Goal: Navigation & Orientation: Understand site structure

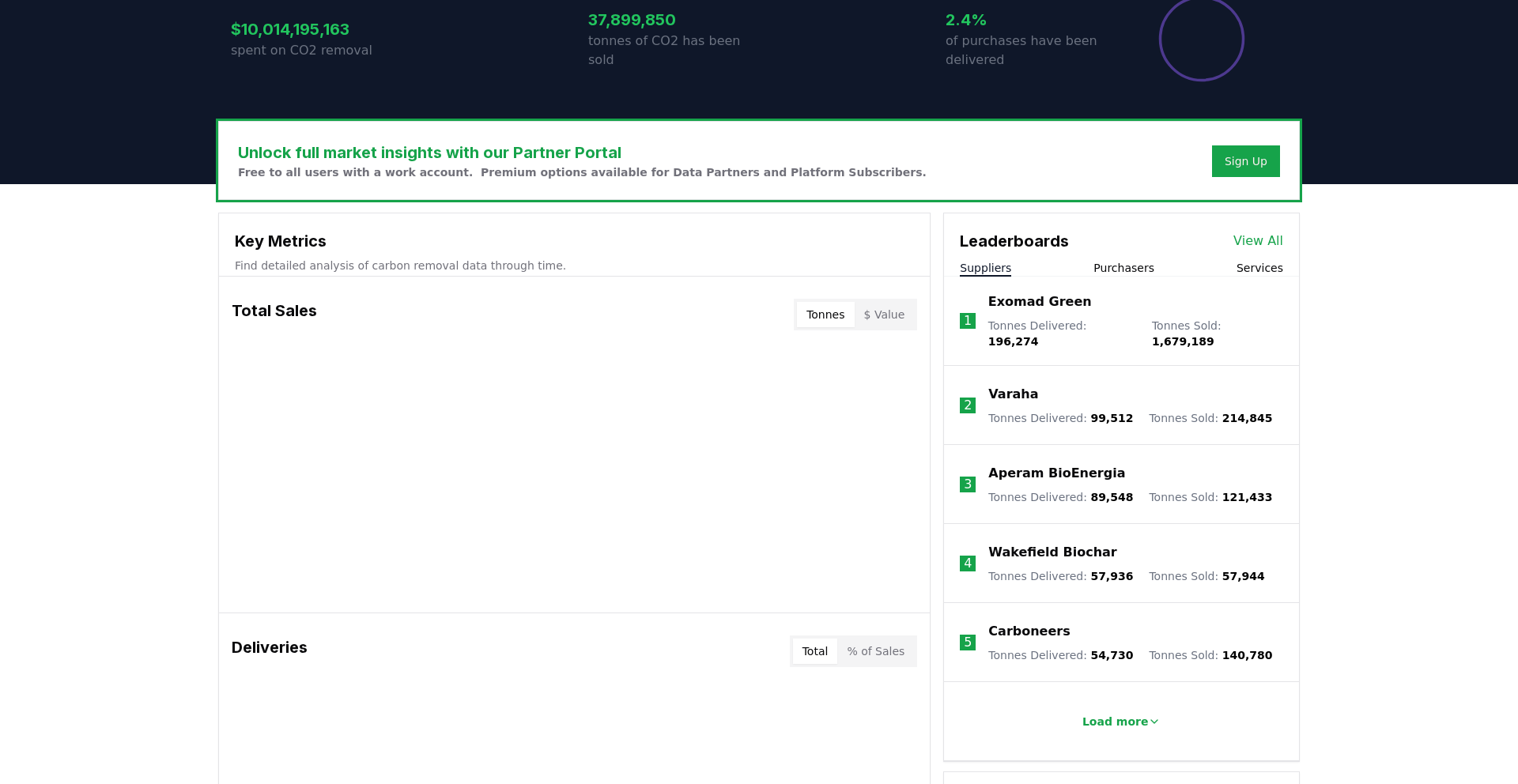
scroll to position [303, 0]
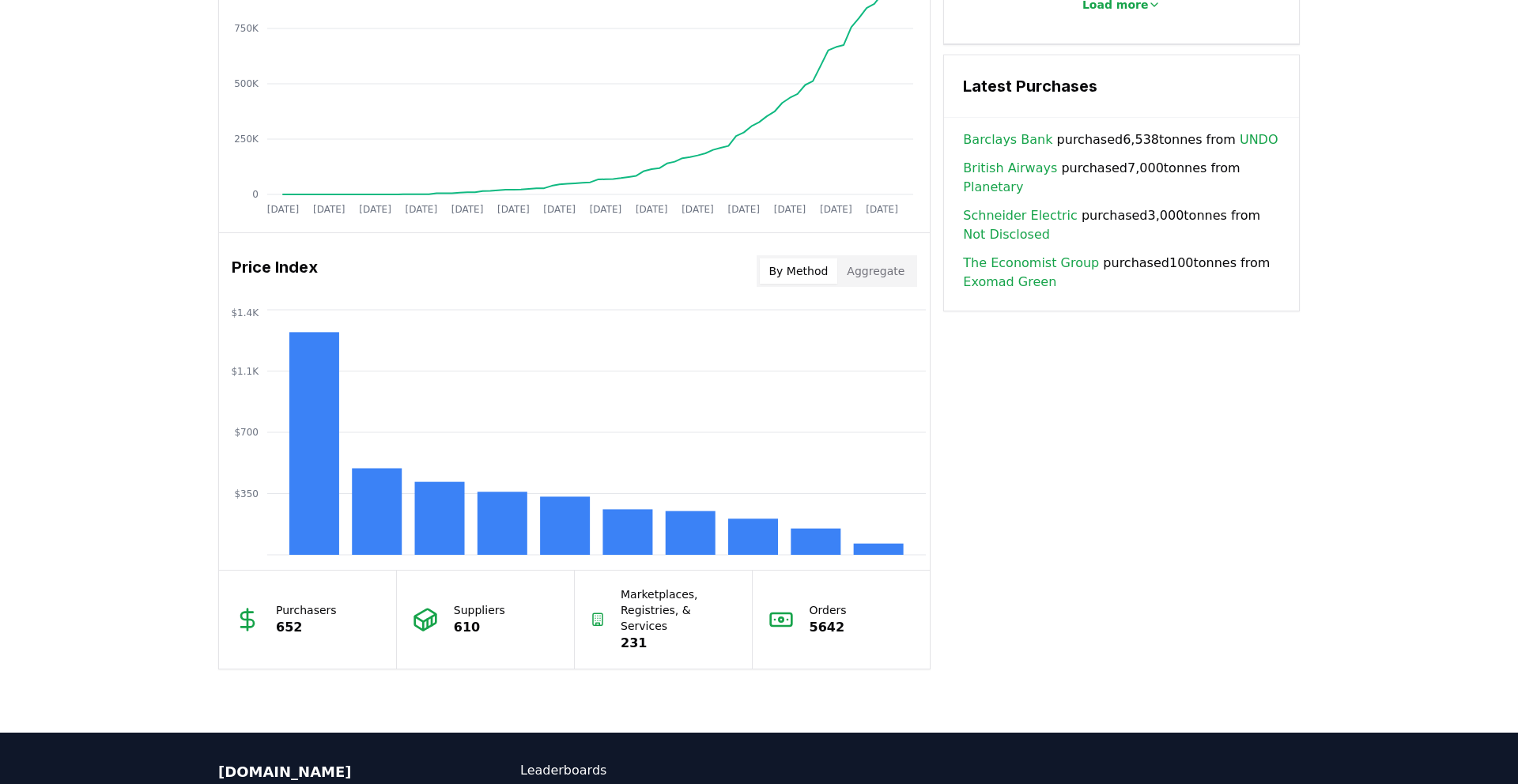
scroll to position [1102, 0]
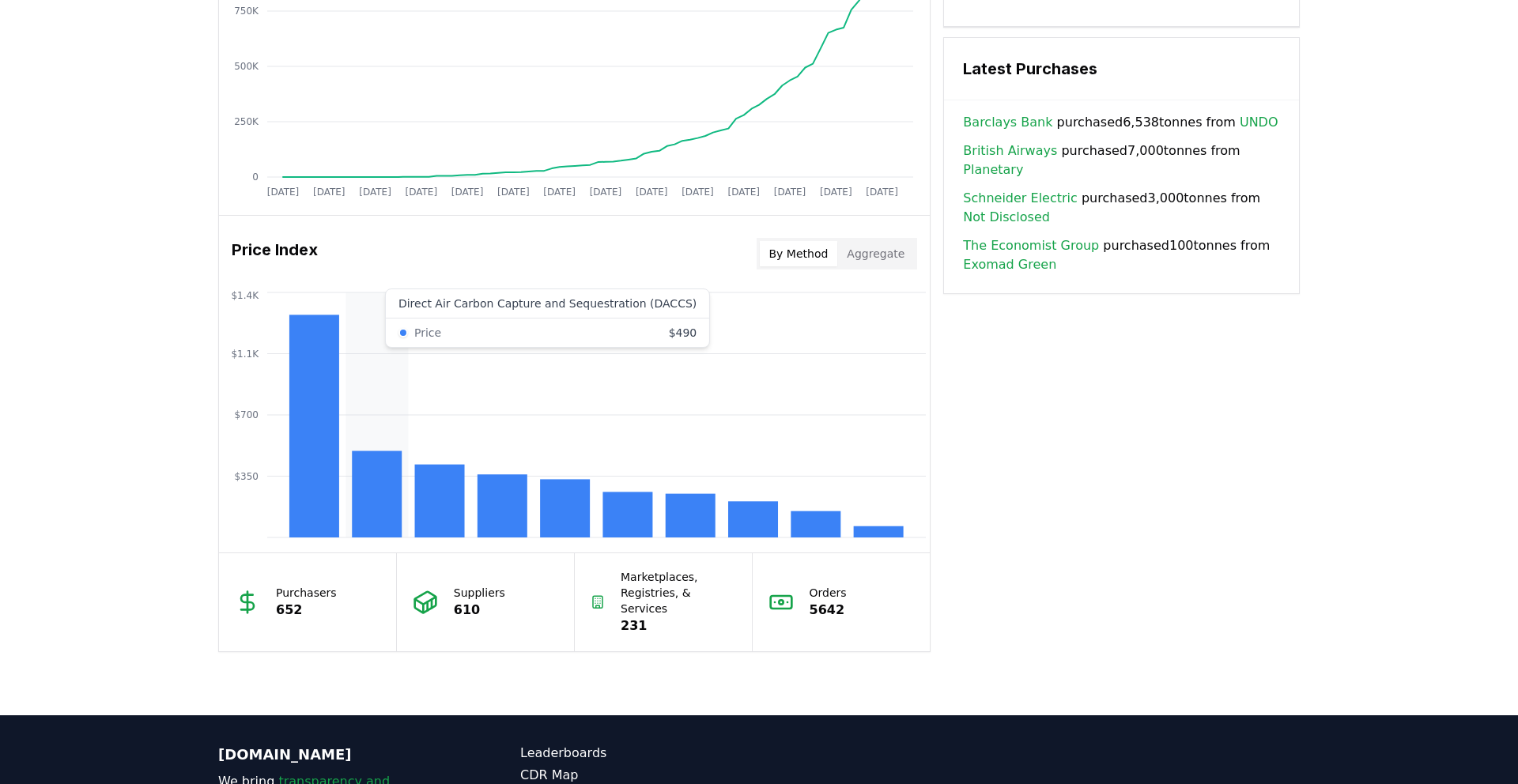
click at [378, 481] on rect at bounding box center [377, 494] width 50 height 86
click at [883, 252] on button "Aggregate" at bounding box center [875, 253] width 77 height 25
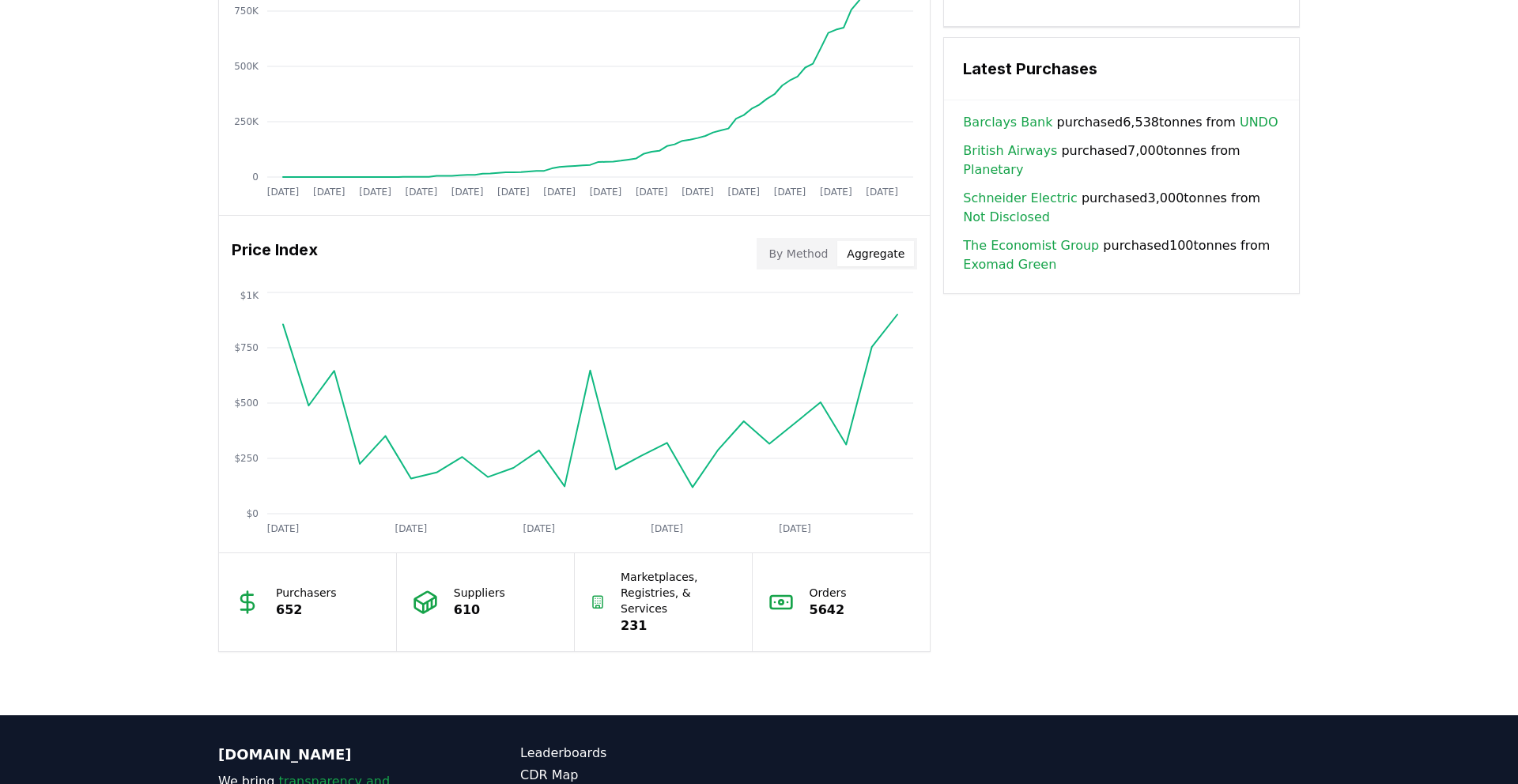
click at [813, 262] on button "By Method" at bounding box center [798, 253] width 78 height 25
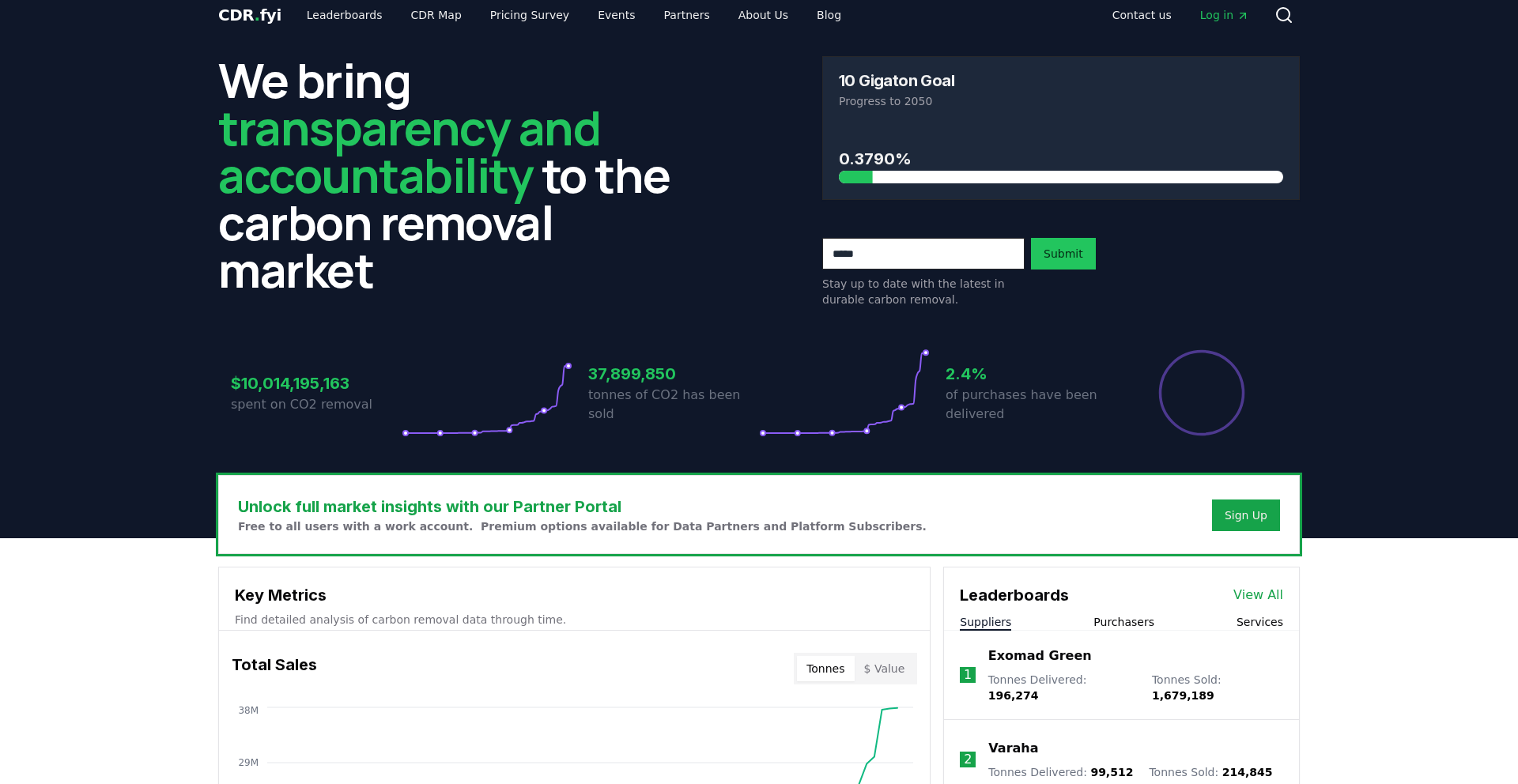
scroll to position [0, 0]
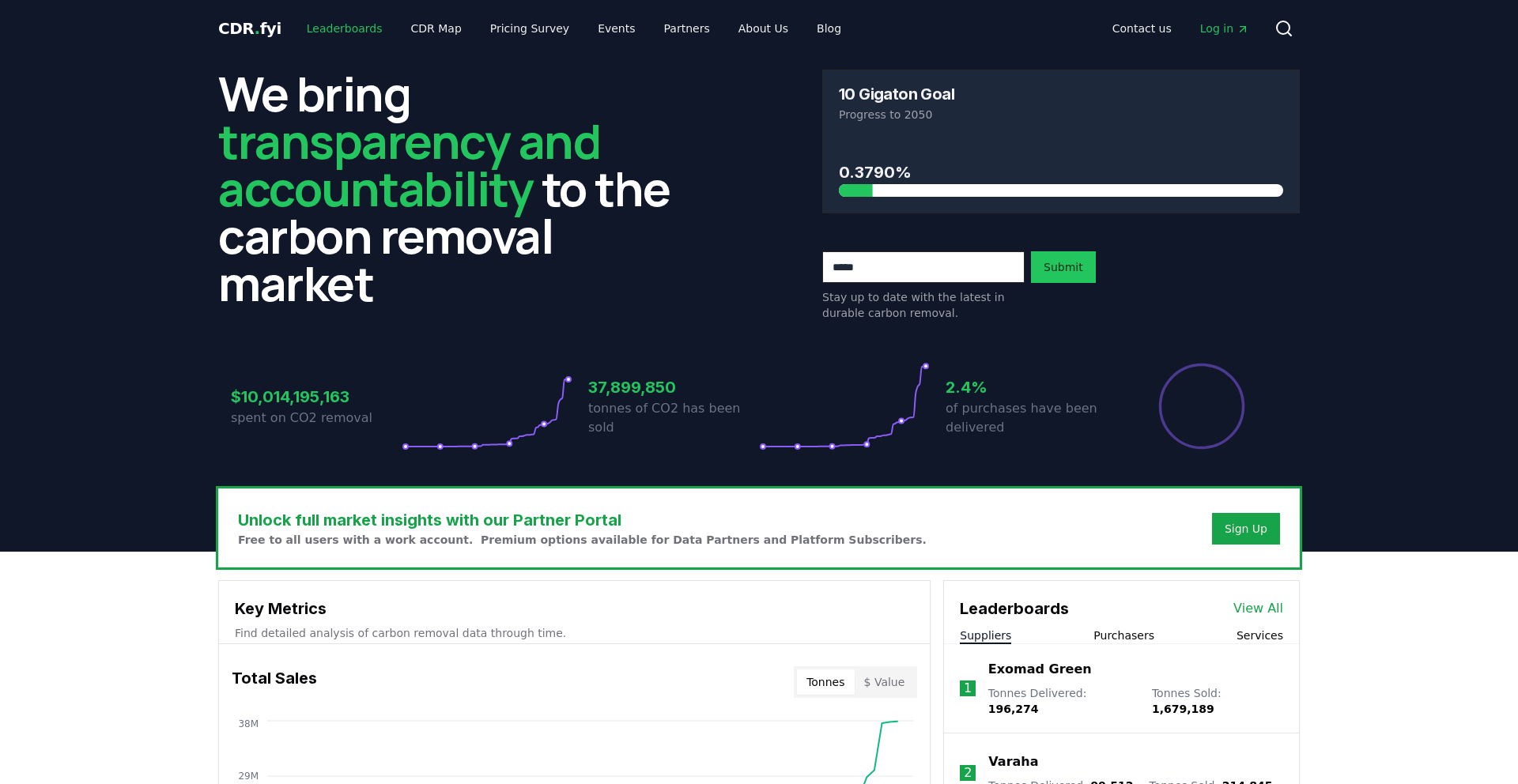
click at [332, 24] on link "Leaderboards" at bounding box center [345, 29] width 101 height 29
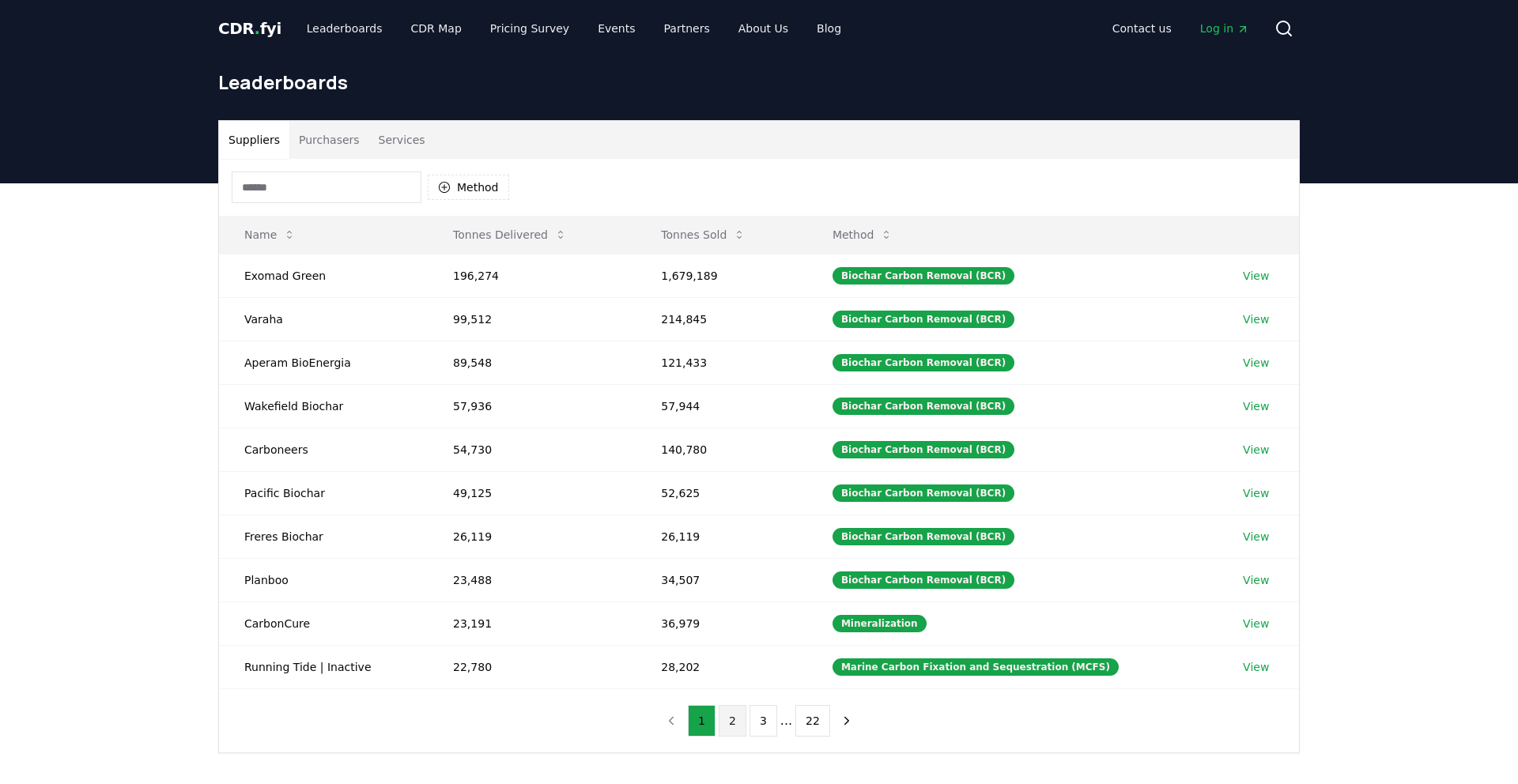
click at [738, 723] on button "2" at bounding box center [732, 720] width 28 height 31
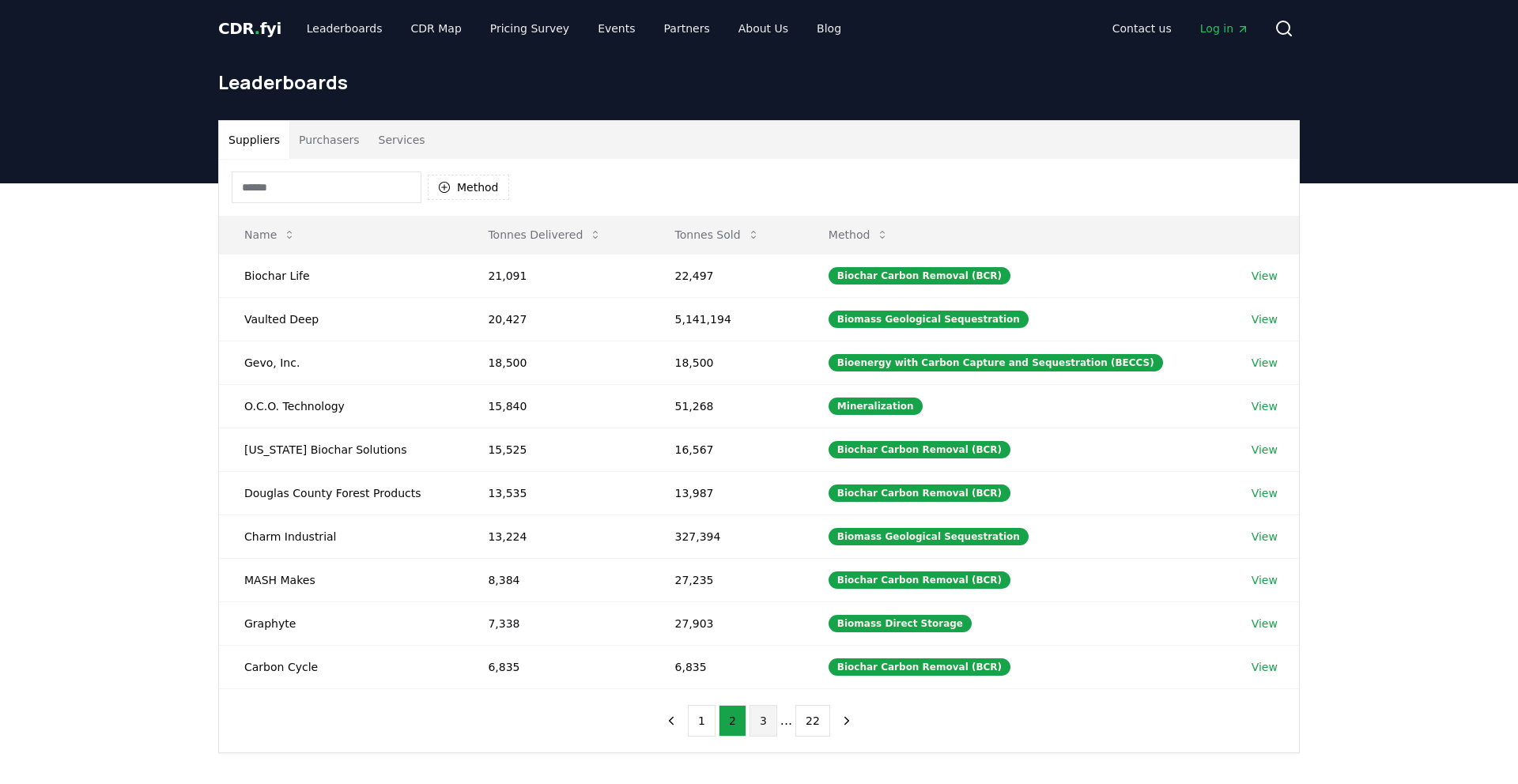
click at [754, 729] on button "3" at bounding box center [763, 720] width 28 height 31
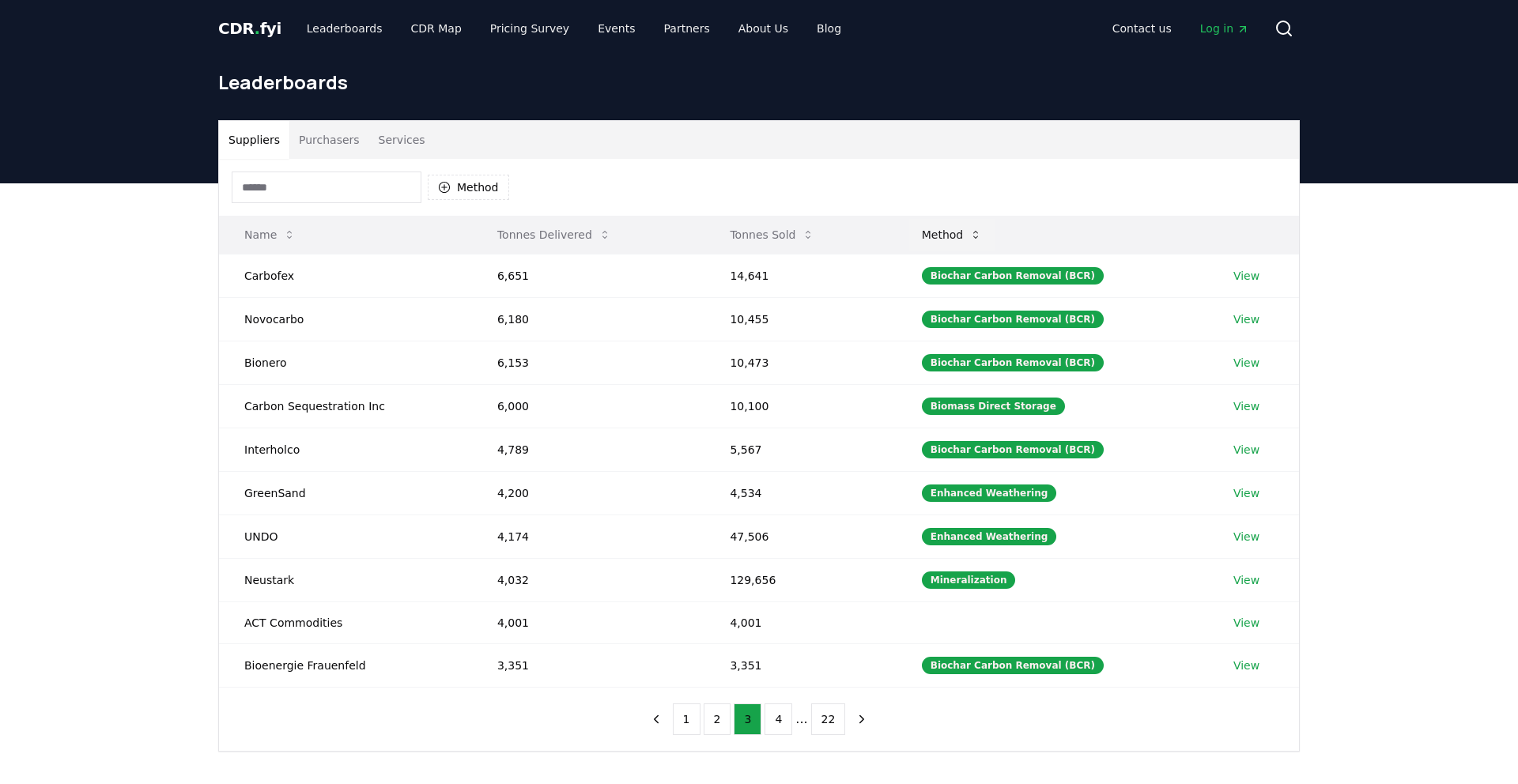
click at [964, 238] on button "Method" at bounding box center [952, 234] width 86 height 31
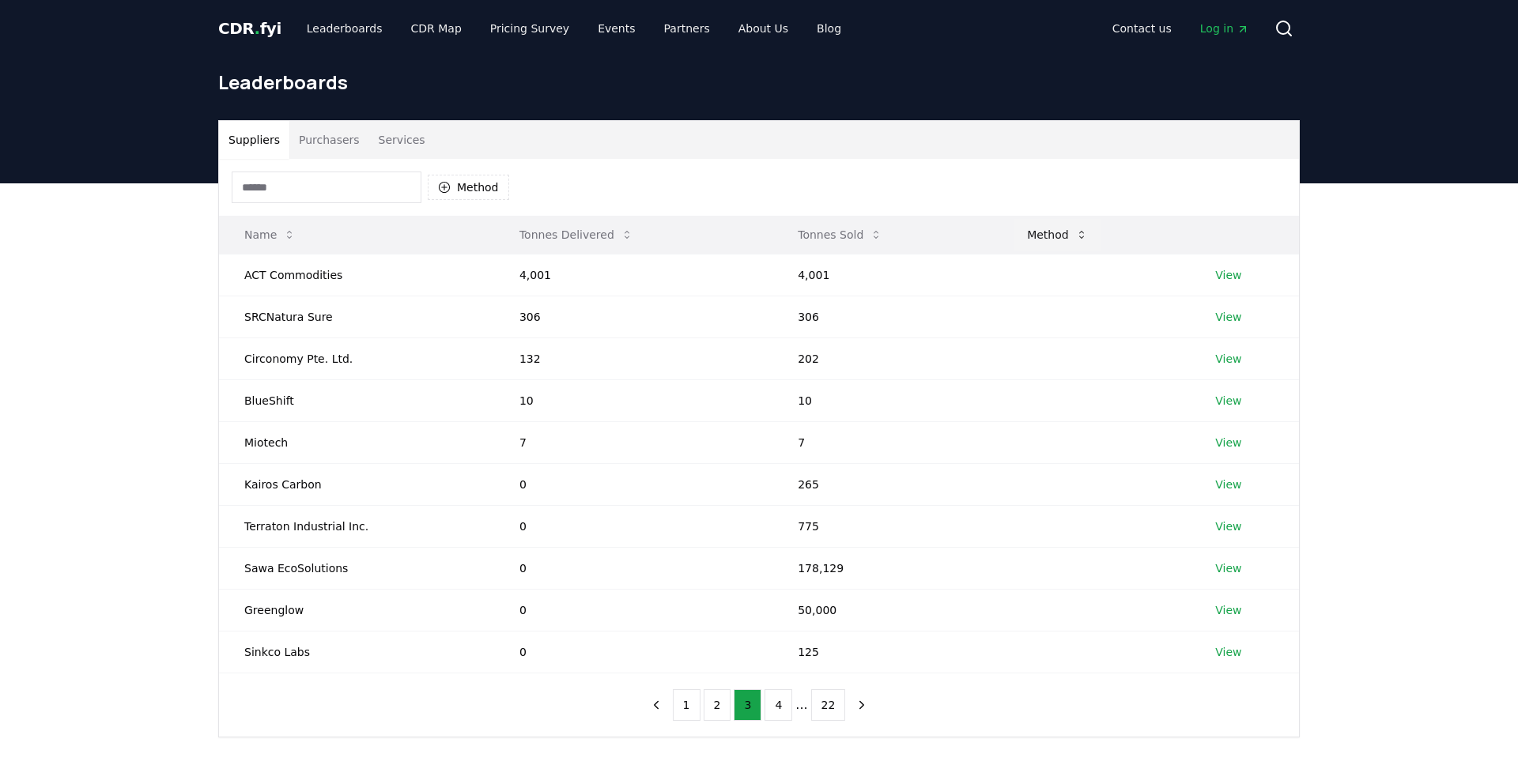
click at [1029, 234] on button "Method" at bounding box center [1057, 234] width 86 height 31
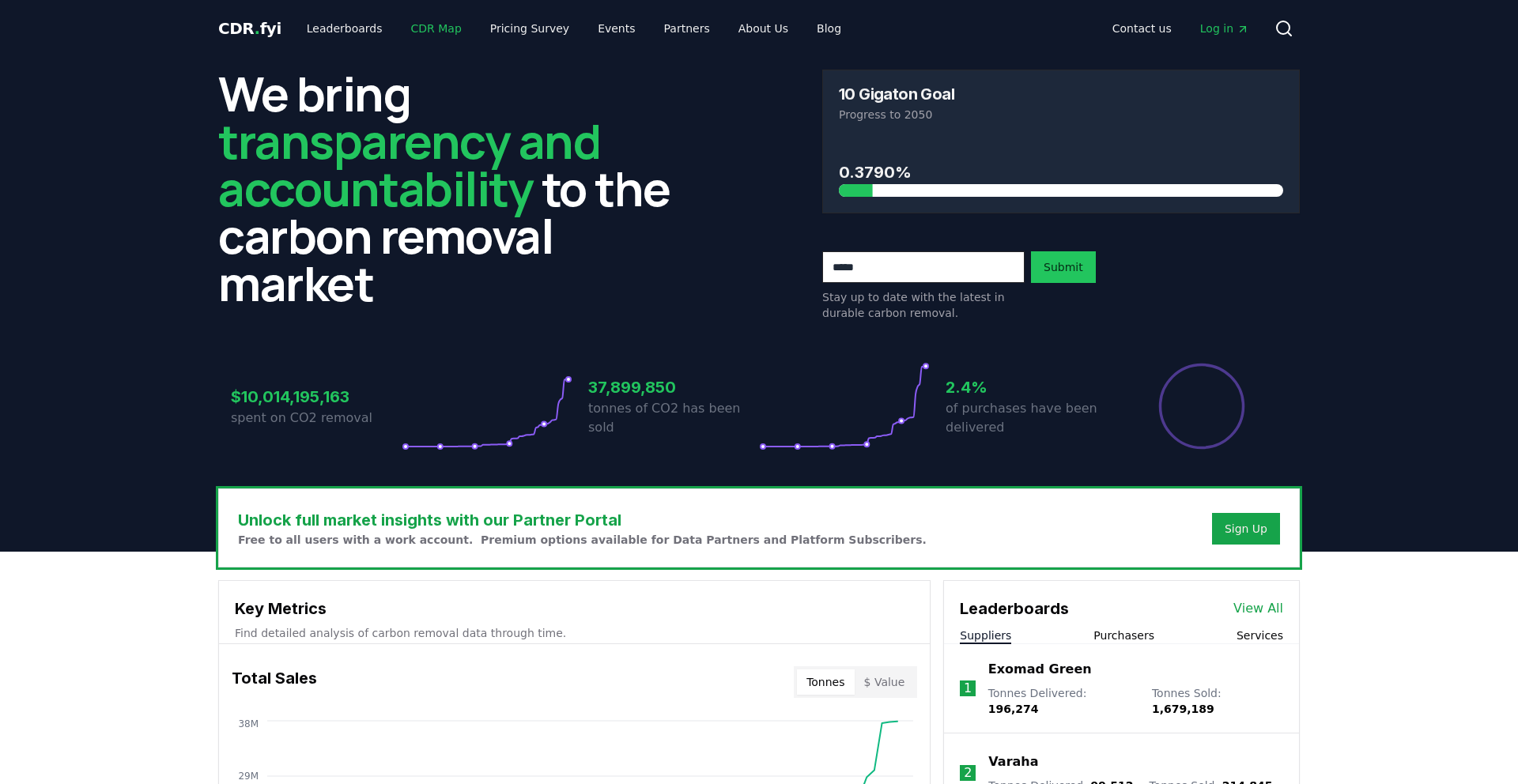
click at [430, 22] on link "CDR Map" at bounding box center [436, 29] width 76 height 29
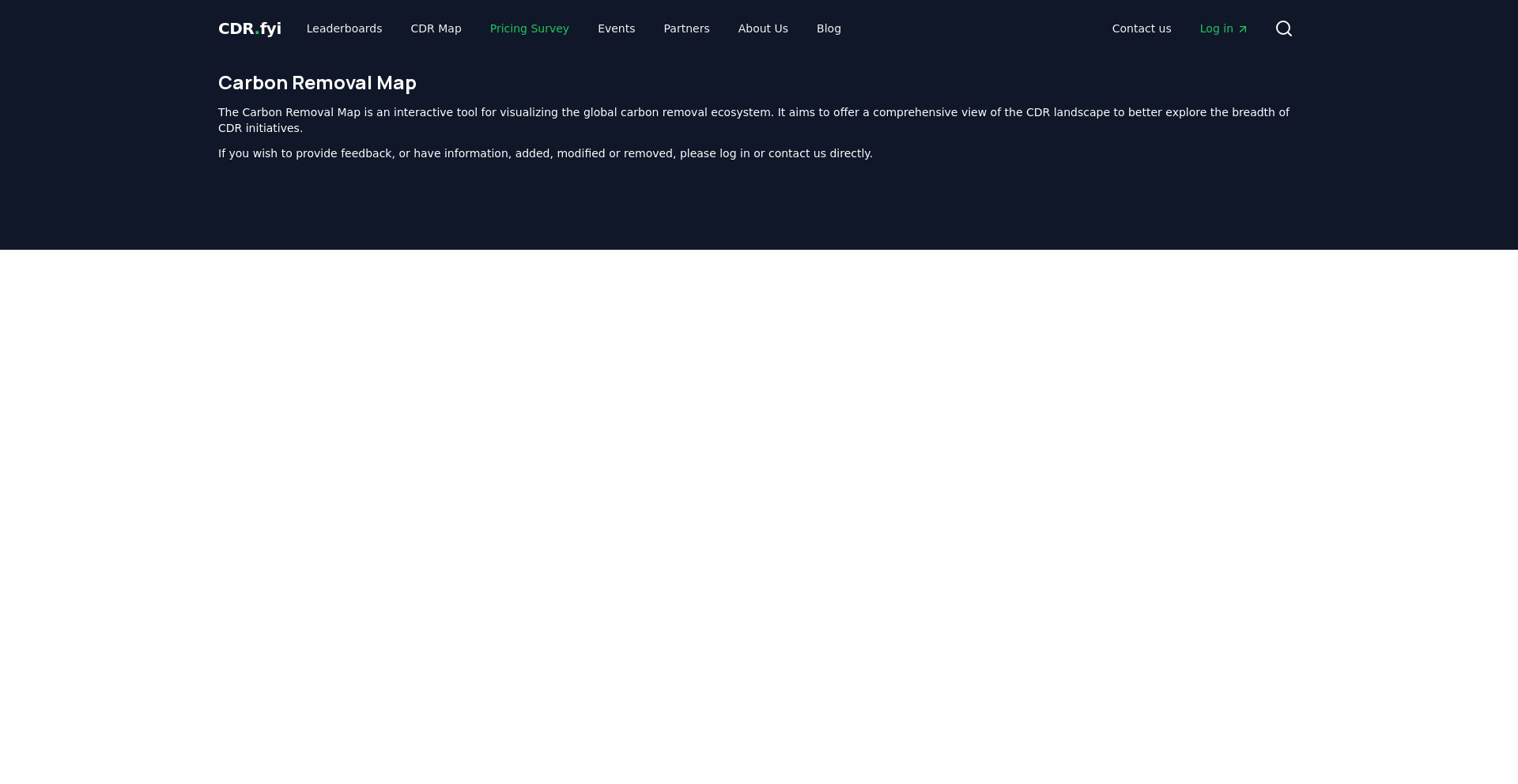
click at [522, 23] on link "Pricing Survey" at bounding box center [529, 29] width 105 height 29
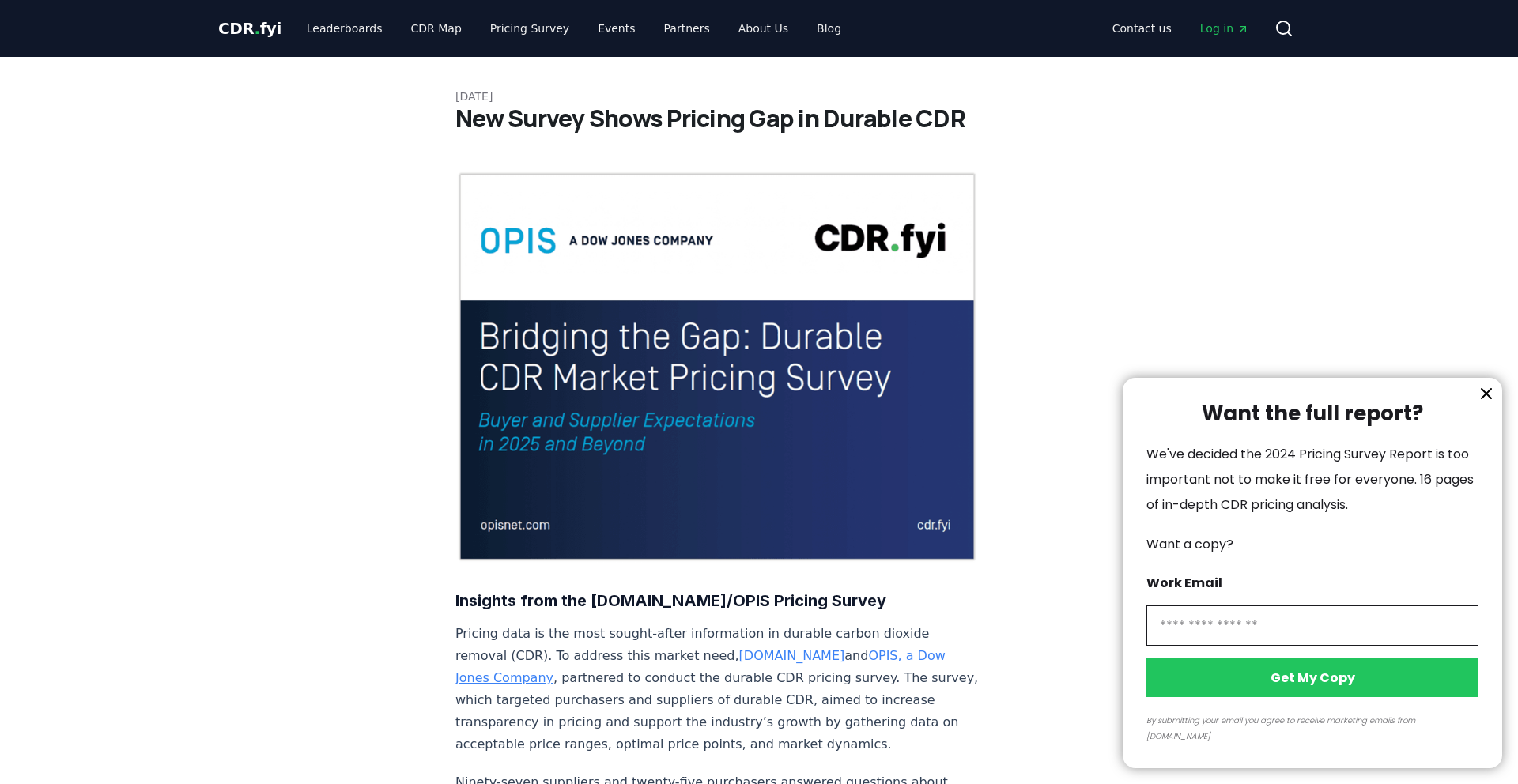
click at [601, 29] on div at bounding box center [759, 392] width 1518 height 784
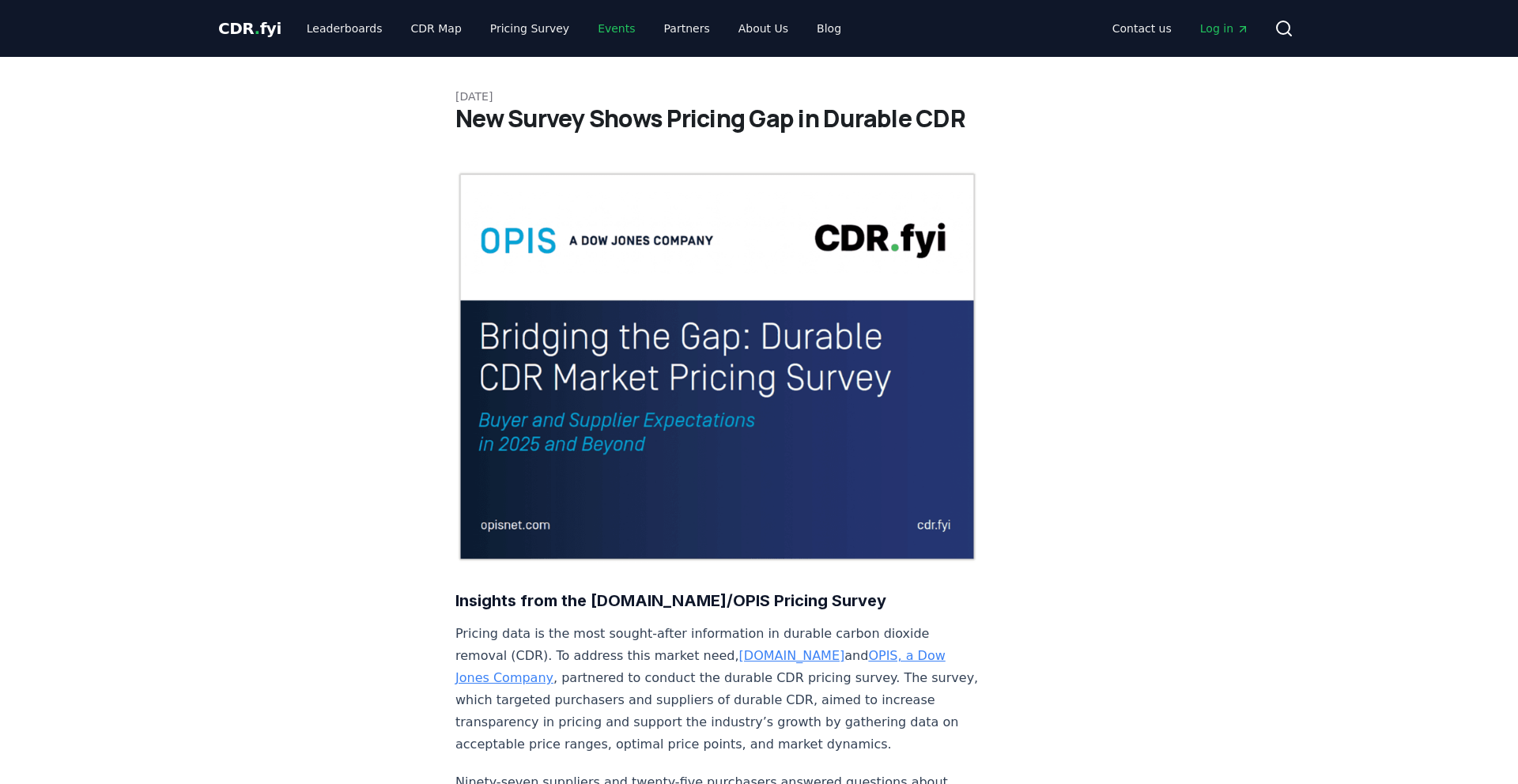
click at [605, 34] on link "Events" at bounding box center [617, 29] width 63 height 29
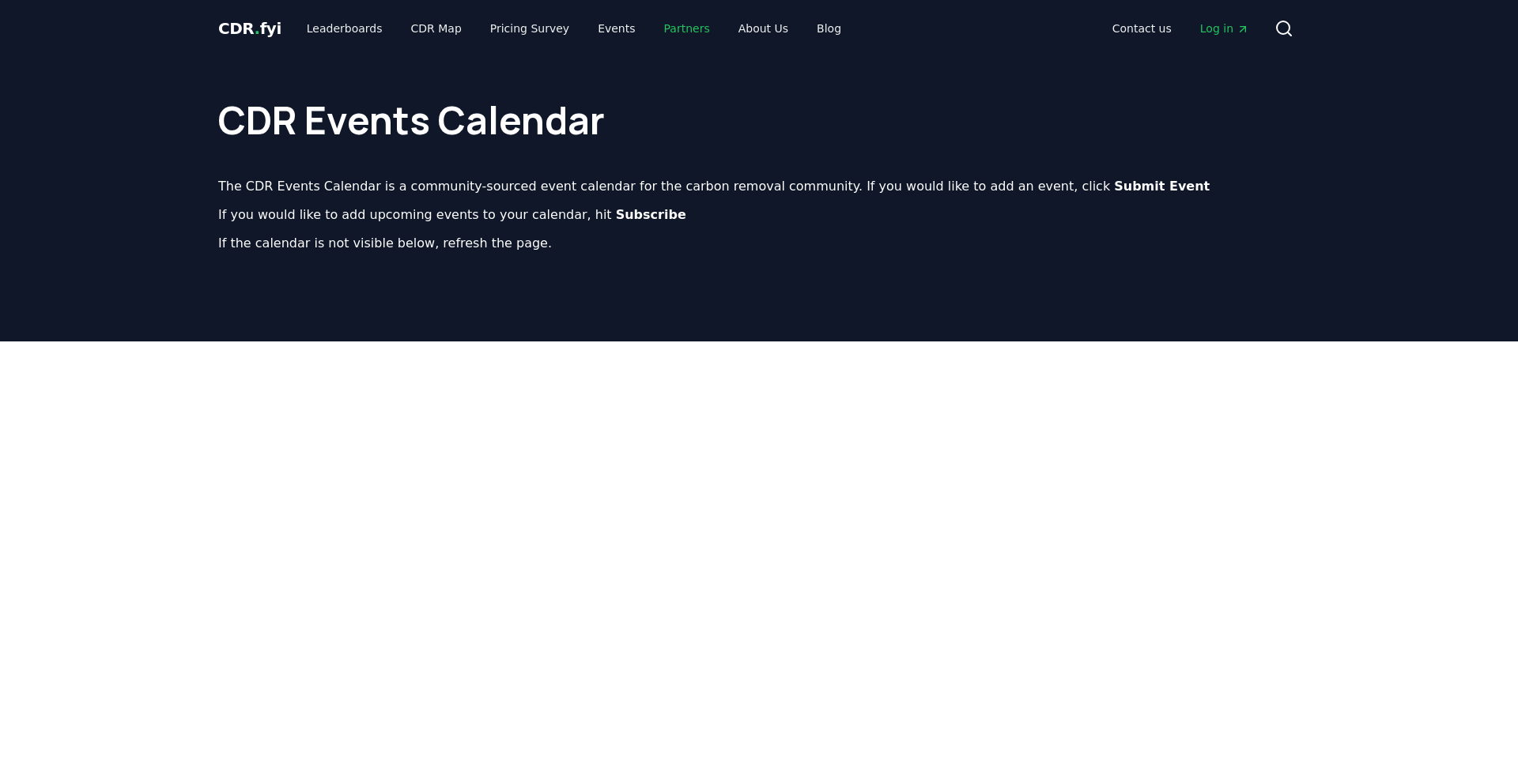
click at [673, 30] on link "Partners" at bounding box center [687, 29] width 71 height 29
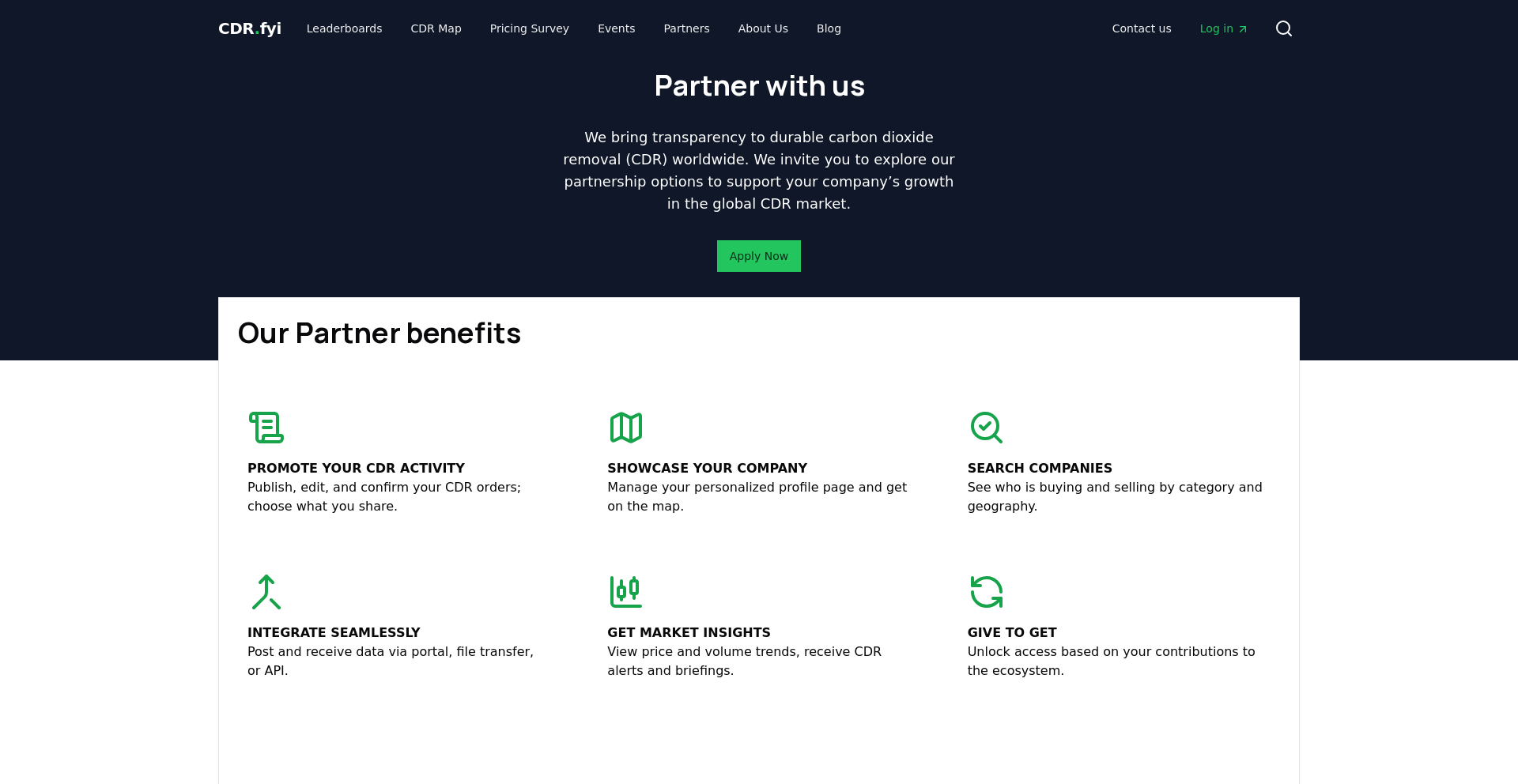
click at [1048, 491] on p "See who is buying and selling by category and geography." at bounding box center [1119, 497] width 303 height 38
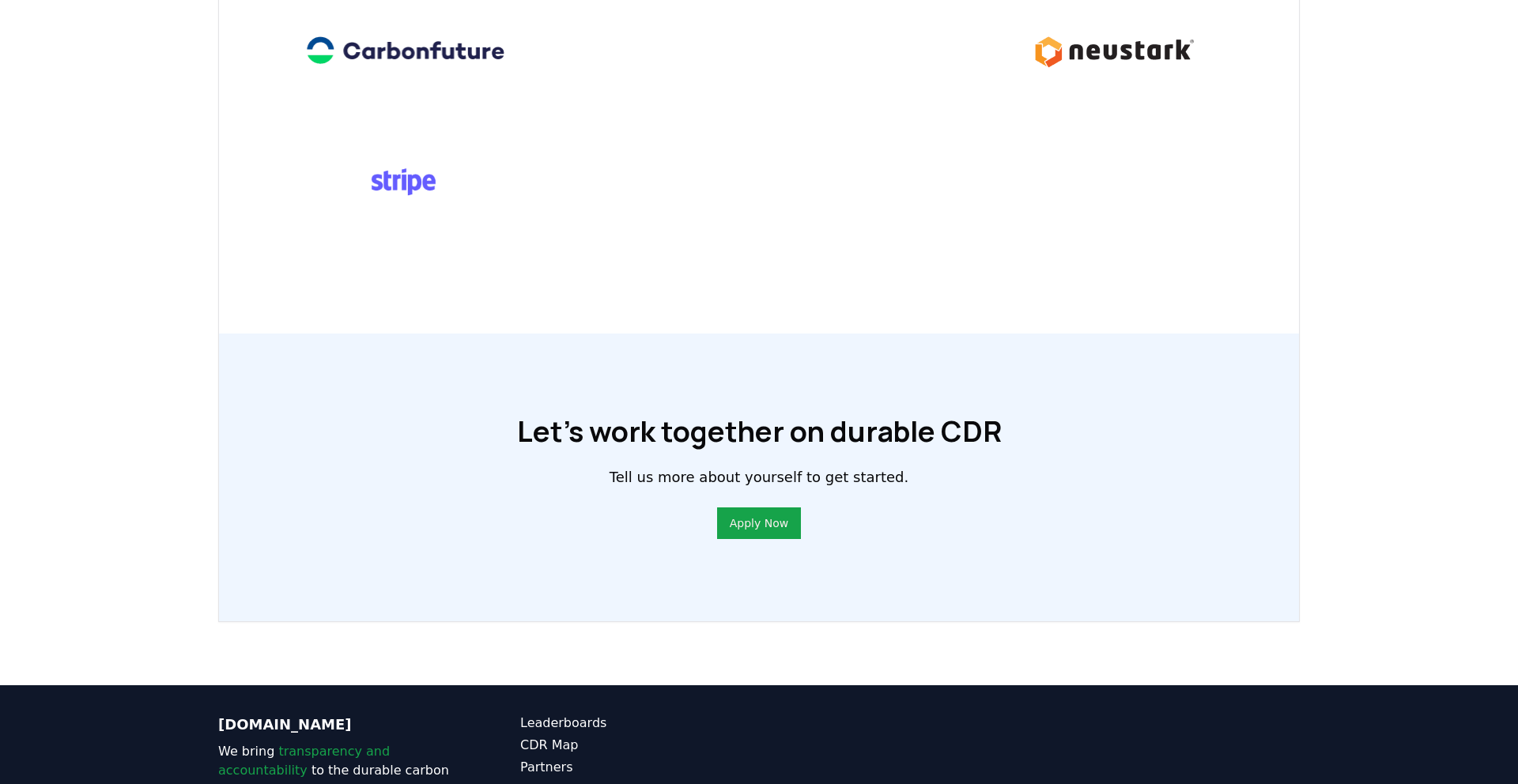
scroll to position [1045, 0]
